Goal: Find specific page/section: Find specific page/section

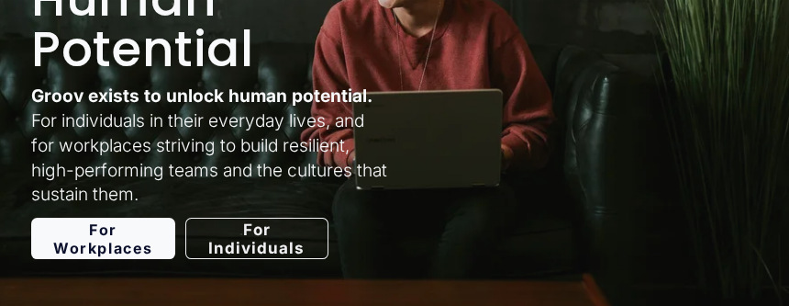
scroll to position [367, 0]
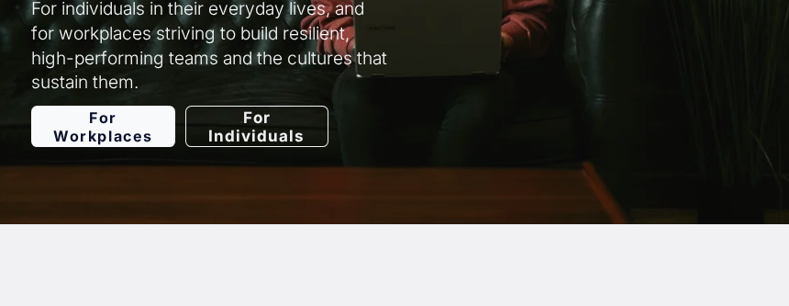
click at [244, 132] on link "For Individuals" at bounding box center [256, 126] width 143 height 41
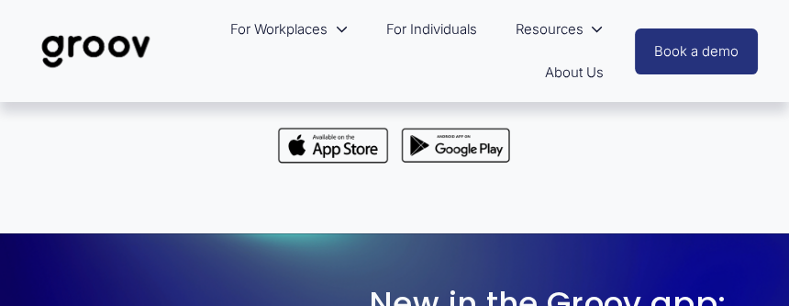
scroll to position [1193, 0]
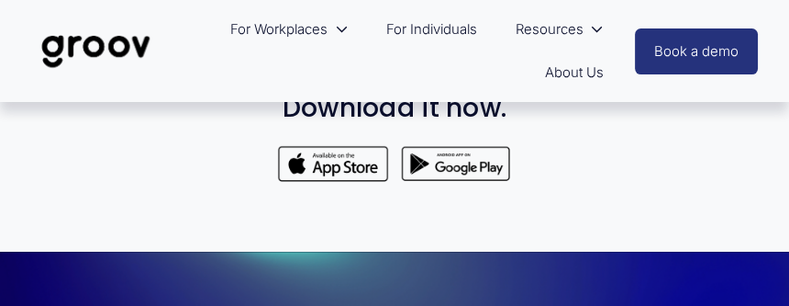
click at [456, 176] on div at bounding box center [456, 163] width 113 height 39
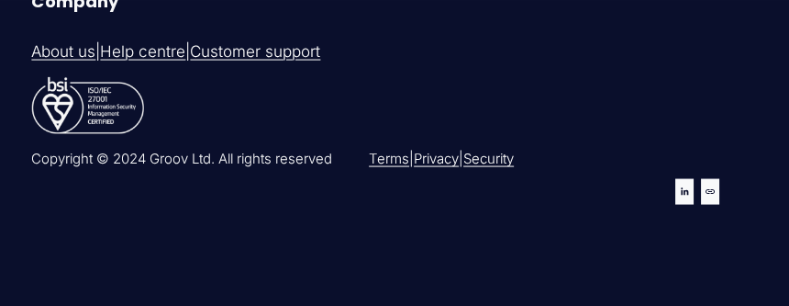
scroll to position [4568, 0]
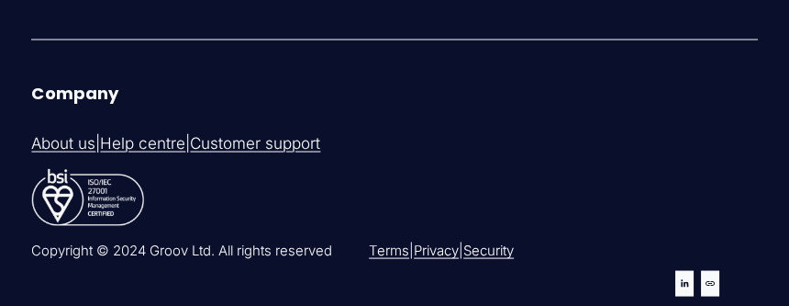
click at [159, 138] on link "Help centre" at bounding box center [142, 144] width 85 height 22
